Goal: Find specific page/section: Find specific page/section

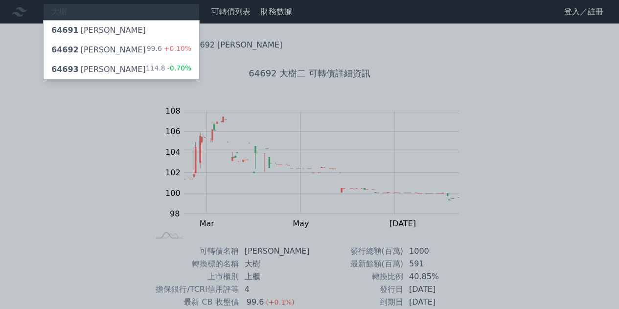
type input "大樹"
click at [148, 72] on div "64693 大樹三 114.8 -0.70%" at bounding box center [122, 70] width 156 height 20
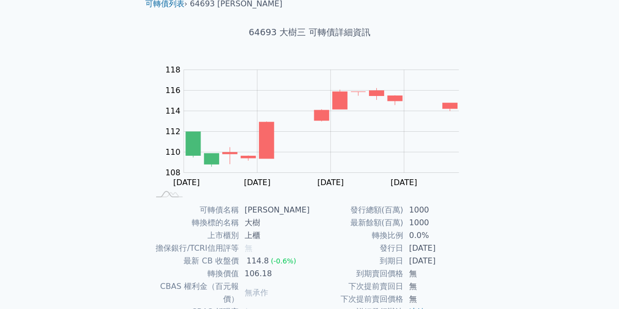
scroll to position [144, 0]
